Goal: Check status: Check status

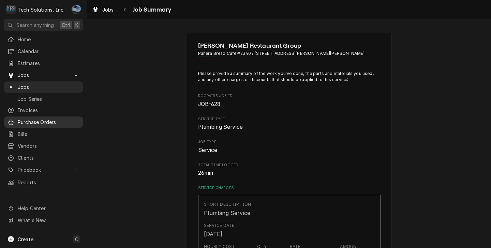
scroll to position [205, 0]
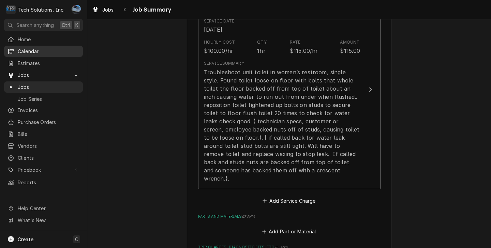
click at [39, 40] on span "Home" at bounding box center [49, 39] width 62 height 7
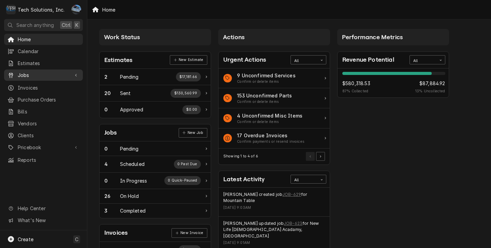
click at [56, 72] on span "Jobs" at bounding box center [44, 75] width 52 height 7
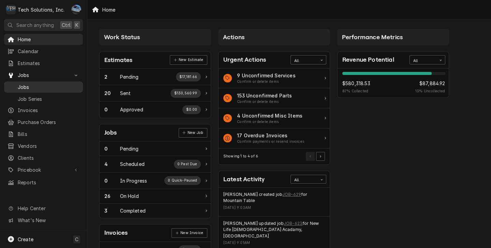
click at [44, 87] on span "Jobs" at bounding box center [49, 87] width 62 height 7
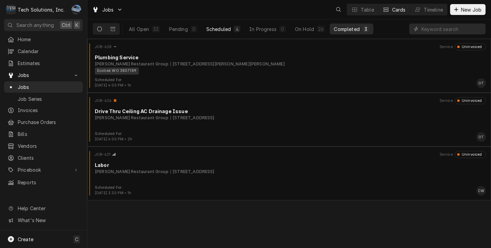
click at [214, 33] on button "Scheduled 4" at bounding box center [223, 29] width 42 height 11
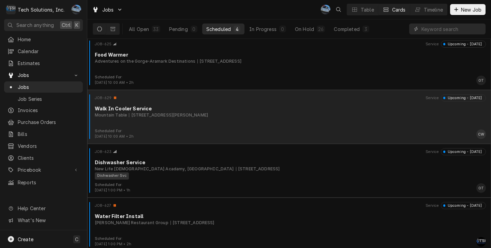
scroll to position [6, 0]
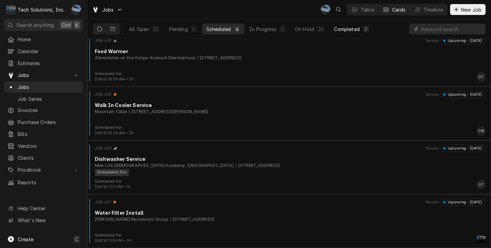
click at [345, 28] on div "Completed" at bounding box center [347, 29] width 26 height 7
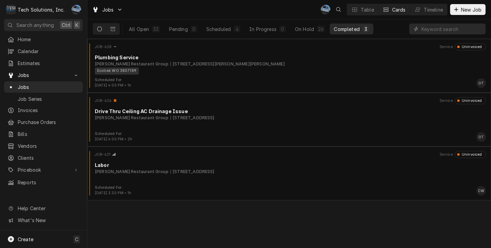
scroll to position [0, 0]
drag, startPoint x: 310, startPoint y: 32, endPoint x: 288, endPoint y: 31, distance: 22.5
click at [310, 32] on div "On Hold" at bounding box center [304, 29] width 19 height 7
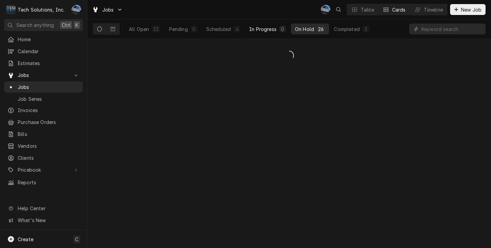
drag, startPoint x: 261, startPoint y: 32, endPoint x: 254, endPoint y: 32, distance: 6.1
click at [260, 32] on div "In Progress" at bounding box center [262, 29] width 27 height 7
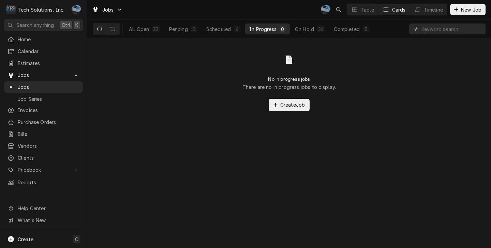
click at [121, 31] on div "All Open 33 Pending 0 Scheduled 4 In Progress 0 On Hold 26 Completed 3" at bounding box center [233, 28] width 280 height 19
click at [131, 30] on div "All Open" at bounding box center [139, 29] width 20 height 7
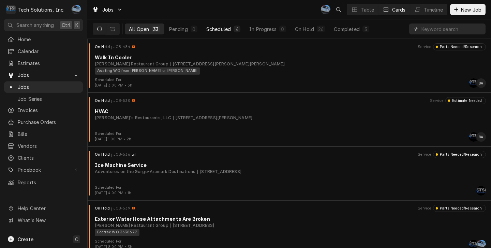
drag, startPoint x: 193, startPoint y: 29, endPoint x: 202, endPoint y: 27, distance: 9.4
click at [193, 28] on div "0" at bounding box center [194, 29] width 4 height 7
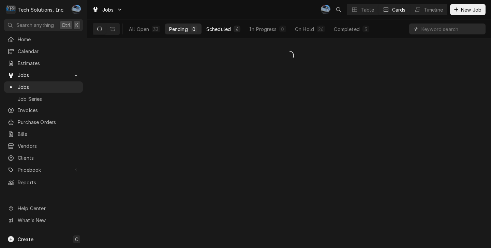
drag, startPoint x: 220, startPoint y: 25, endPoint x: 224, endPoint y: 25, distance: 4.1
click at [221, 25] on button "Scheduled 4" at bounding box center [223, 29] width 42 height 11
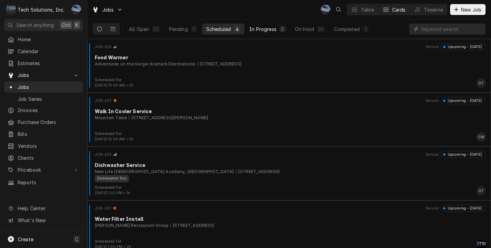
click at [253, 26] on div "In Progress" at bounding box center [262, 29] width 27 height 7
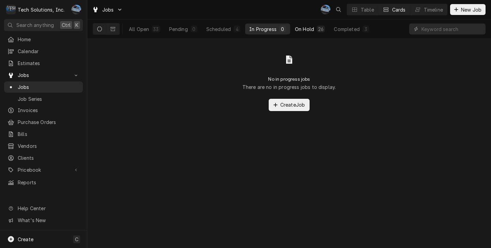
click at [308, 28] on div "On Hold" at bounding box center [304, 29] width 19 height 7
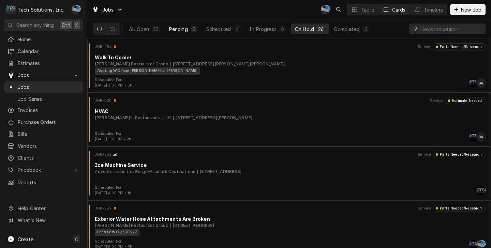
drag, startPoint x: 199, startPoint y: 30, endPoint x: 190, endPoint y: 30, distance: 8.9
click at [199, 29] on button "Pending 0" at bounding box center [183, 29] width 36 height 11
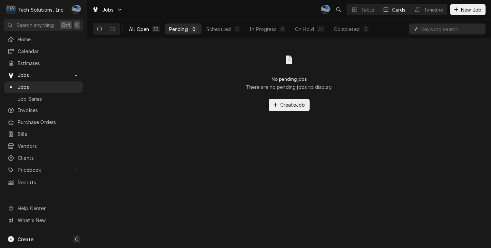
click at [146, 29] on div "All Open" at bounding box center [139, 29] width 20 height 7
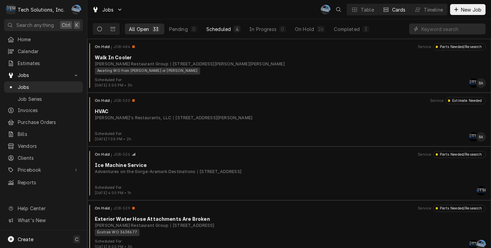
click at [217, 30] on div "Scheduled" at bounding box center [218, 29] width 25 height 7
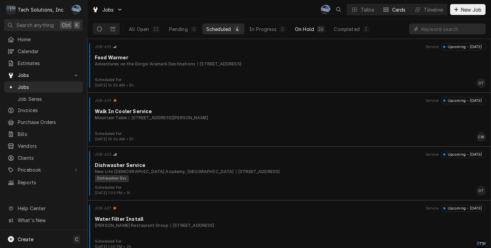
click at [317, 29] on div "26" at bounding box center [321, 29] width 8 height 7
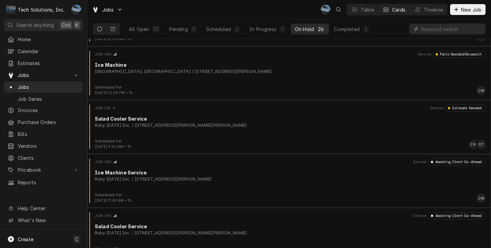
scroll to position [750, 0]
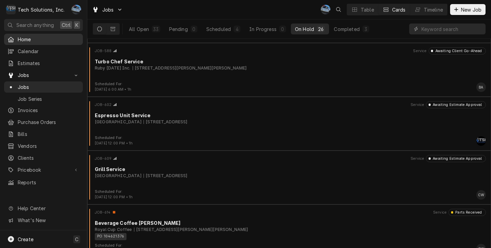
click at [38, 39] on span "Home" at bounding box center [49, 39] width 62 height 7
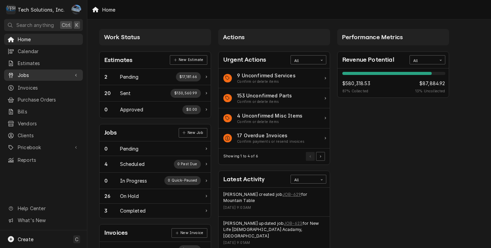
click at [46, 73] on span "Jobs" at bounding box center [44, 75] width 52 height 7
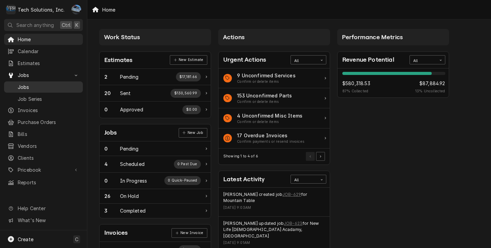
click at [52, 86] on span "Jobs" at bounding box center [49, 87] width 62 height 7
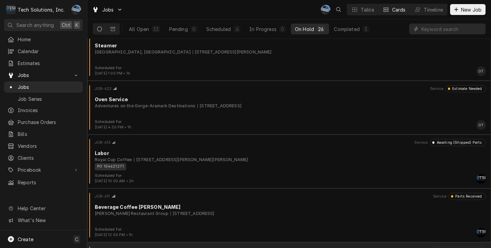
scroll to position [1090, 0]
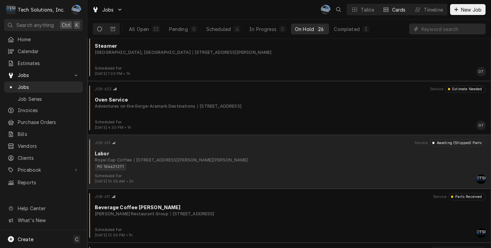
click at [194, 176] on div "Scheduled For: Aug 20th, 2025 - 10:00 AM • 2h AF" at bounding box center [289, 179] width 398 height 11
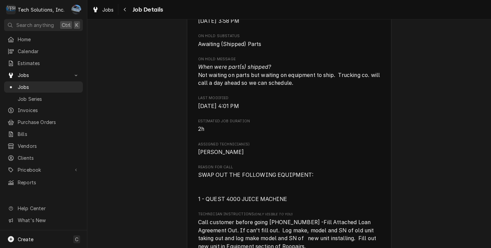
scroll to position [409, 0]
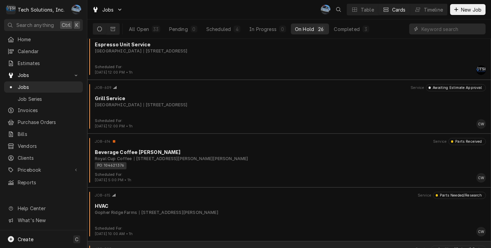
scroll to position [817, 0]
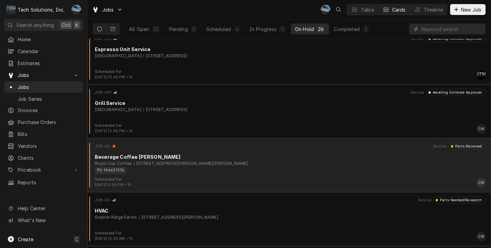
click at [262, 166] on div "Royal Cup Coffee 110 Harper Park Dr, Beckley, WV 25801" at bounding box center [290, 164] width 391 height 6
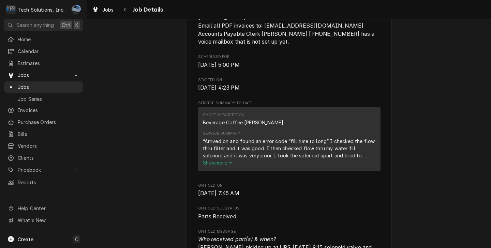
scroll to position [307, 0]
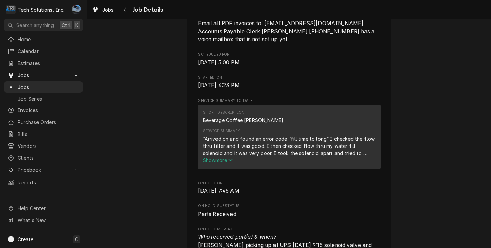
click at [225, 160] on span "Show more" at bounding box center [218, 161] width 30 height 6
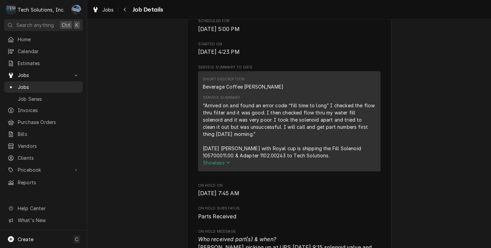
scroll to position [341, 0]
click at [219, 162] on span "Show less" at bounding box center [217, 162] width 28 height 6
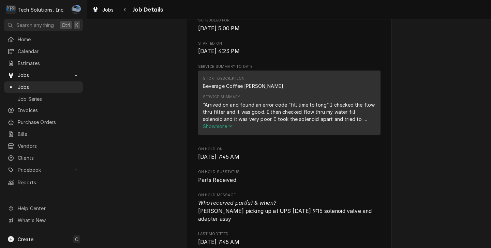
click at [226, 125] on span "Show more" at bounding box center [218, 126] width 30 height 6
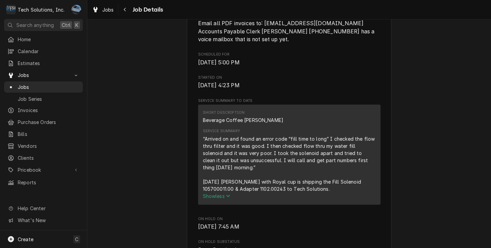
scroll to position [307, 0]
click at [227, 198] on icon "Service Summary" at bounding box center [228, 196] width 4 height 2
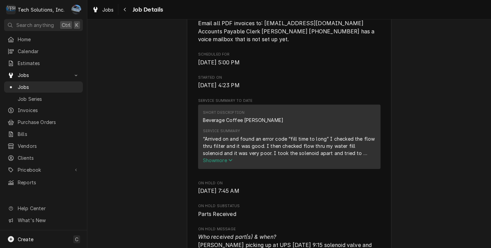
click at [214, 160] on span "Show more" at bounding box center [218, 161] width 30 height 6
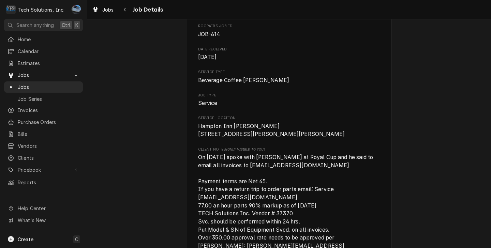
scroll to position [0, 0]
